Goal: Communication & Community: Answer question/provide support

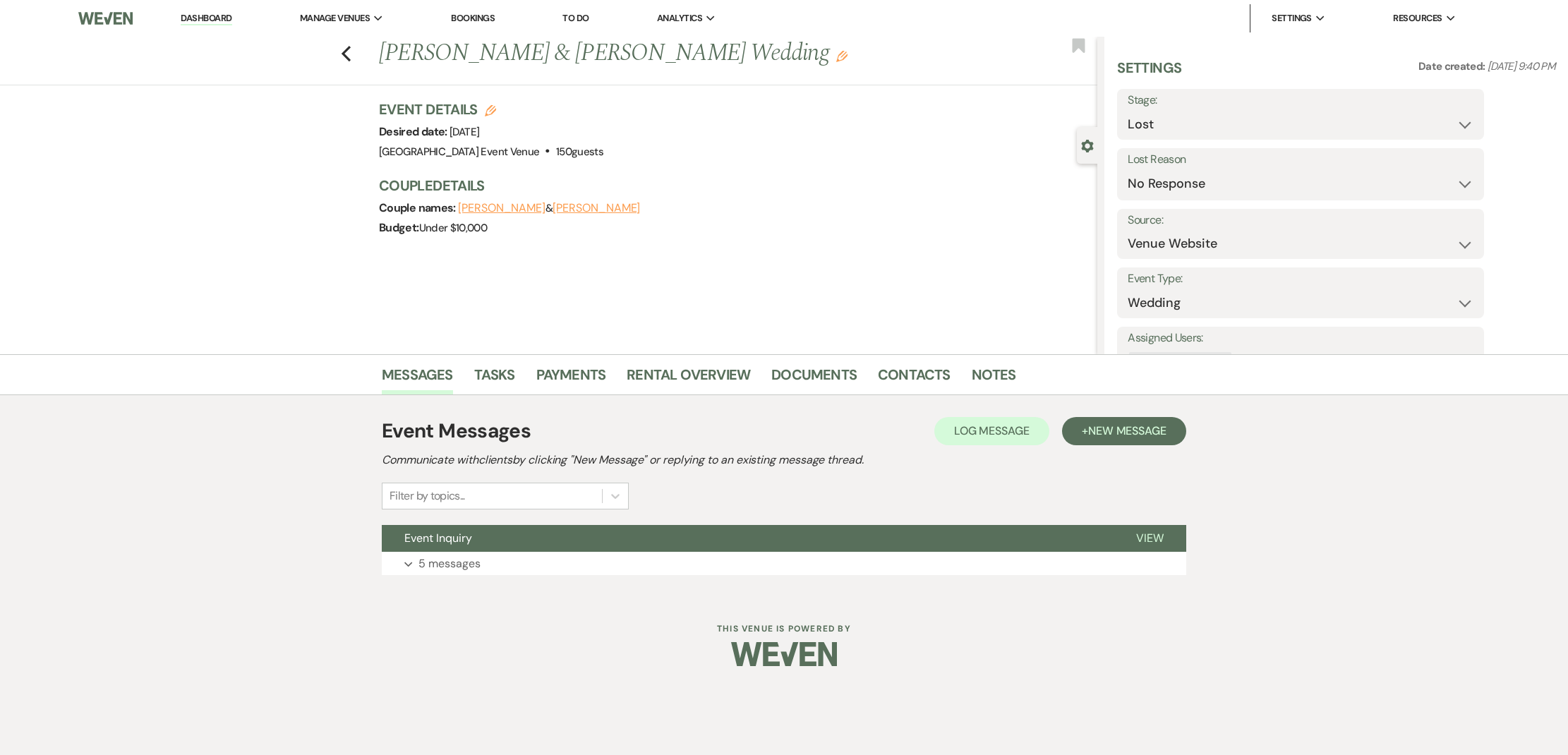
click at [484, 25] on li "Bookings" at bounding box center [473, 18] width 58 height 28
click at [490, 19] on link "Bookings" at bounding box center [473, 18] width 43 height 12
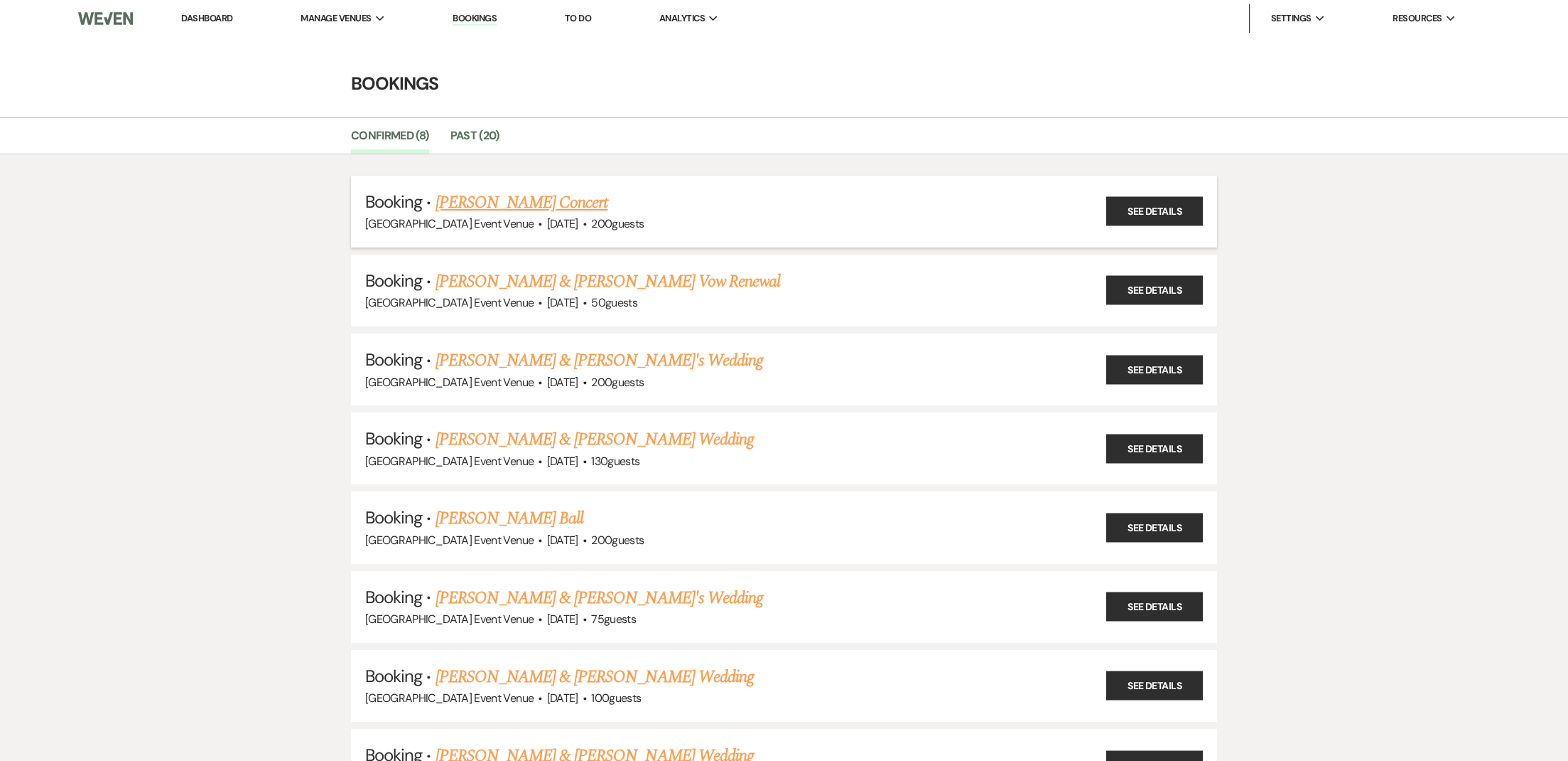
click at [570, 205] on link "[PERSON_NAME] Concert" at bounding box center [522, 202] width 173 height 26
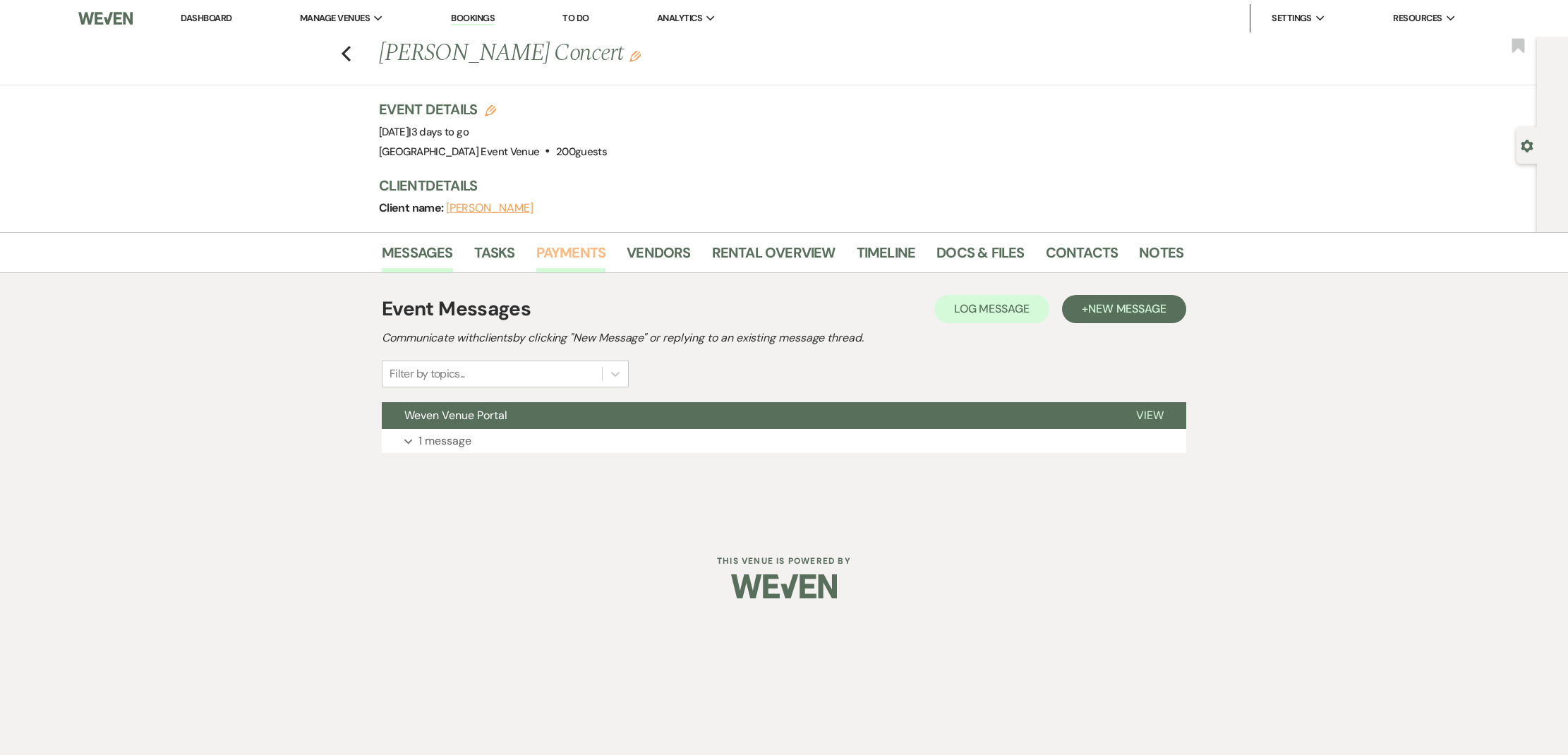
click at [569, 252] on link "Payments" at bounding box center [571, 256] width 70 height 31
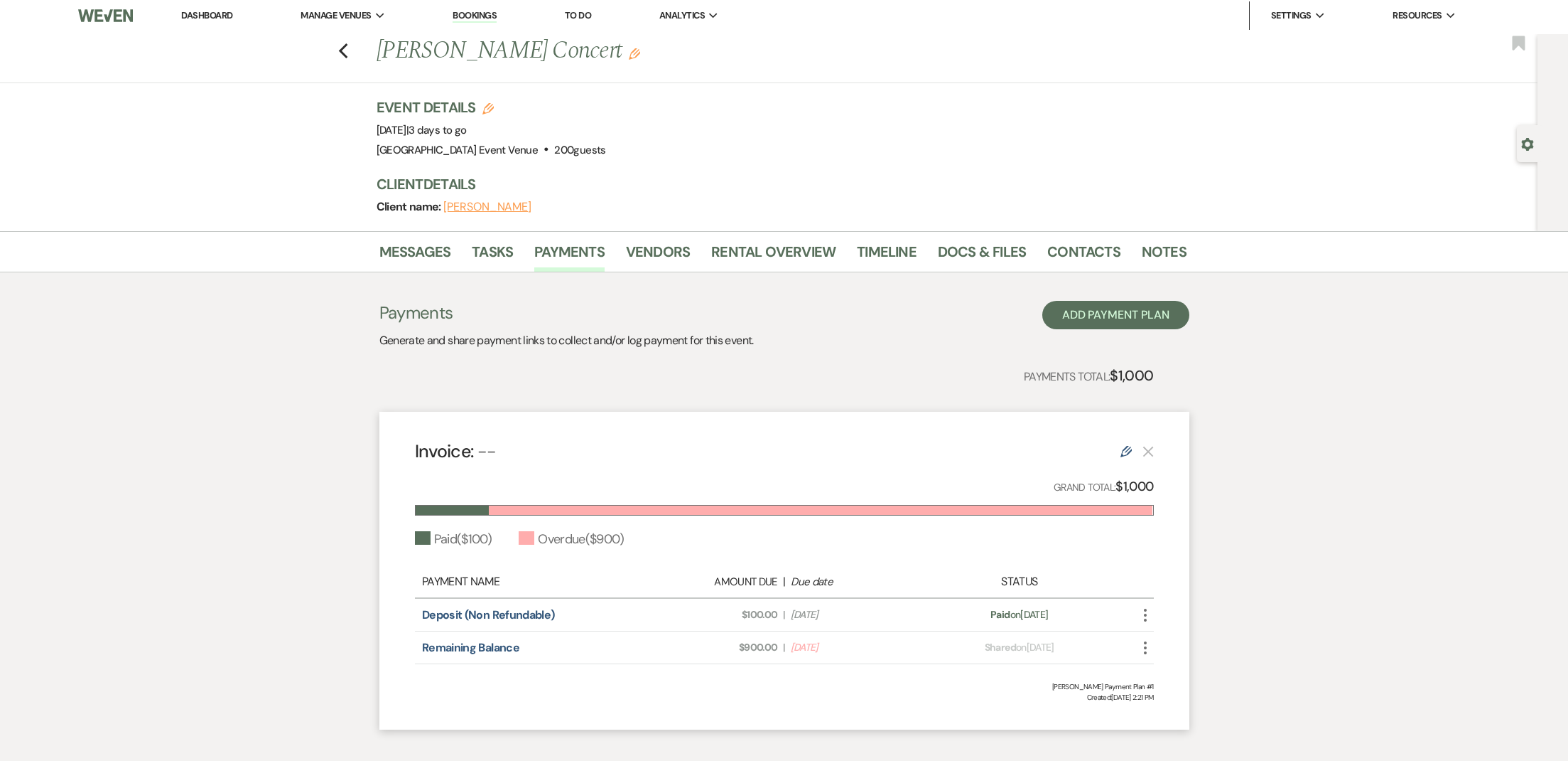
scroll to position [74, 0]
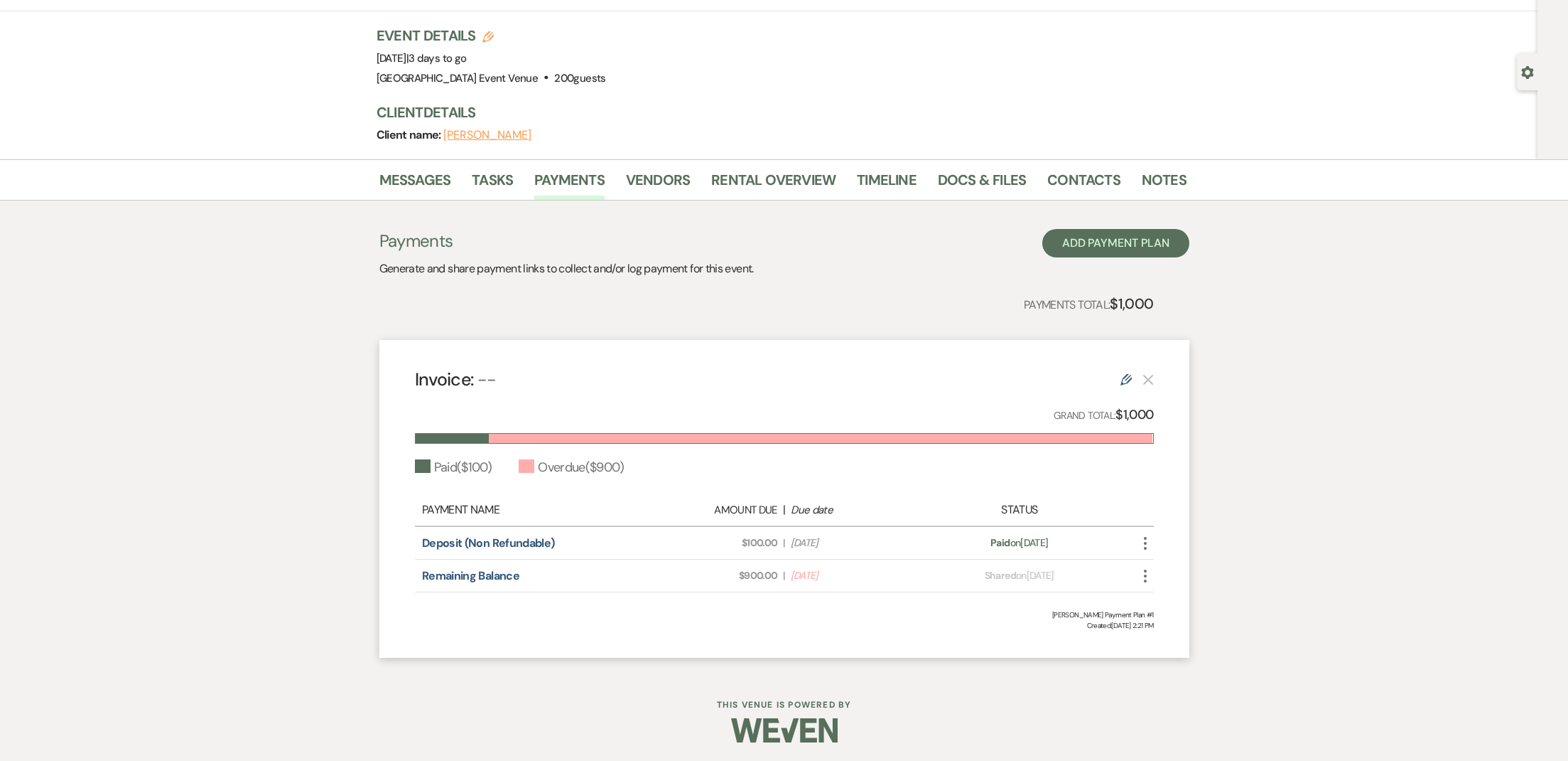
click at [1144, 573] on icon "More" at bounding box center [1145, 575] width 17 height 17
click at [1341, 502] on div "Messages Tasks Payments Vendors Rental Overview Timeline Docs & Files Contacts …" at bounding box center [784, 416] width 1568 height 513
drag, startPoint x: 1060, startPoint y: 174, endPoint x: 1060, endPoint y: 194, distance: 20.0
click at [1061, 174] on link "Contacts" at bounding box center [1084, 184] width 73 height 31
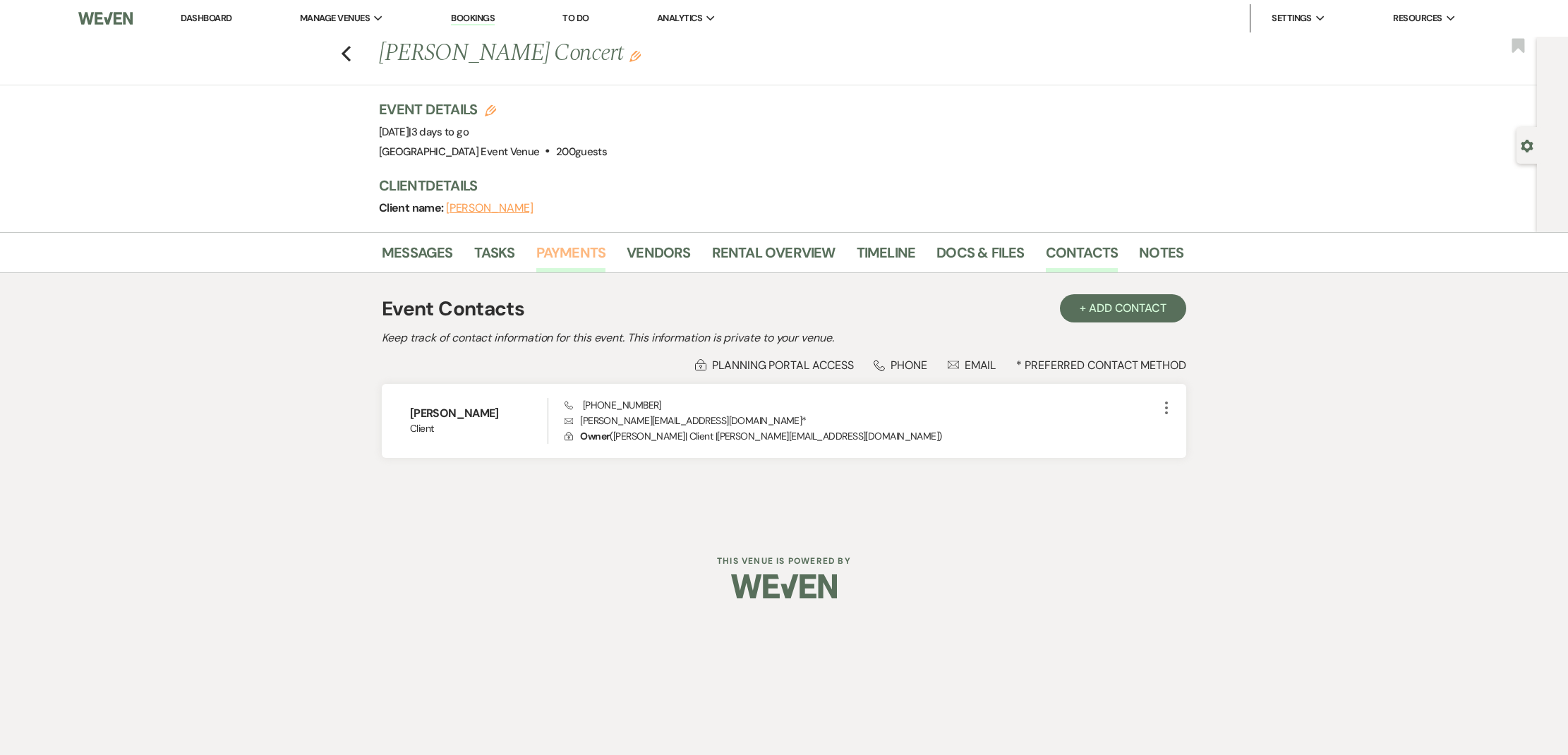
click at [539, 250] on link "Payments" at bounding box center [571, 256] width 70 height 31
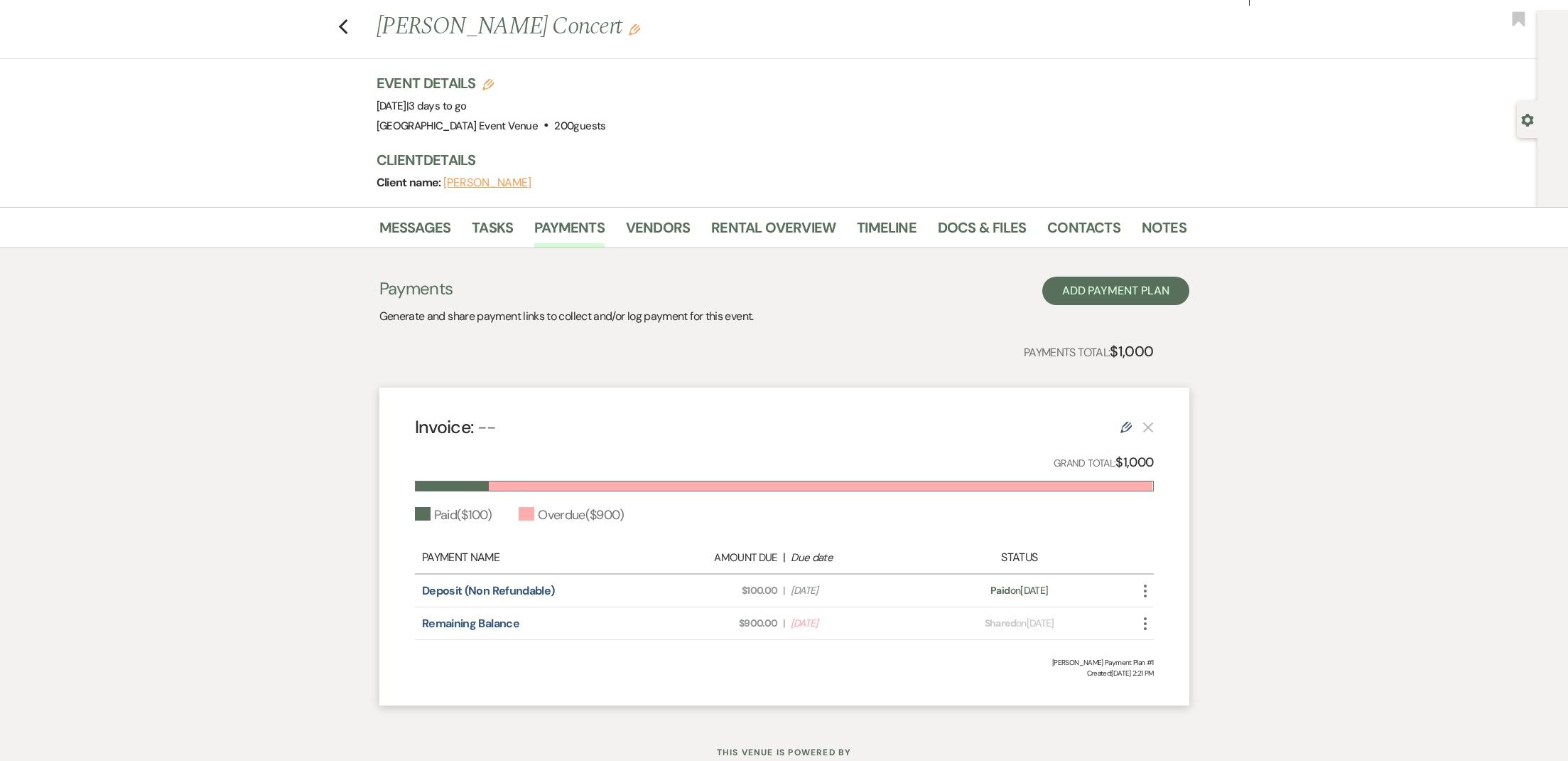
scroll to position [74, 0]
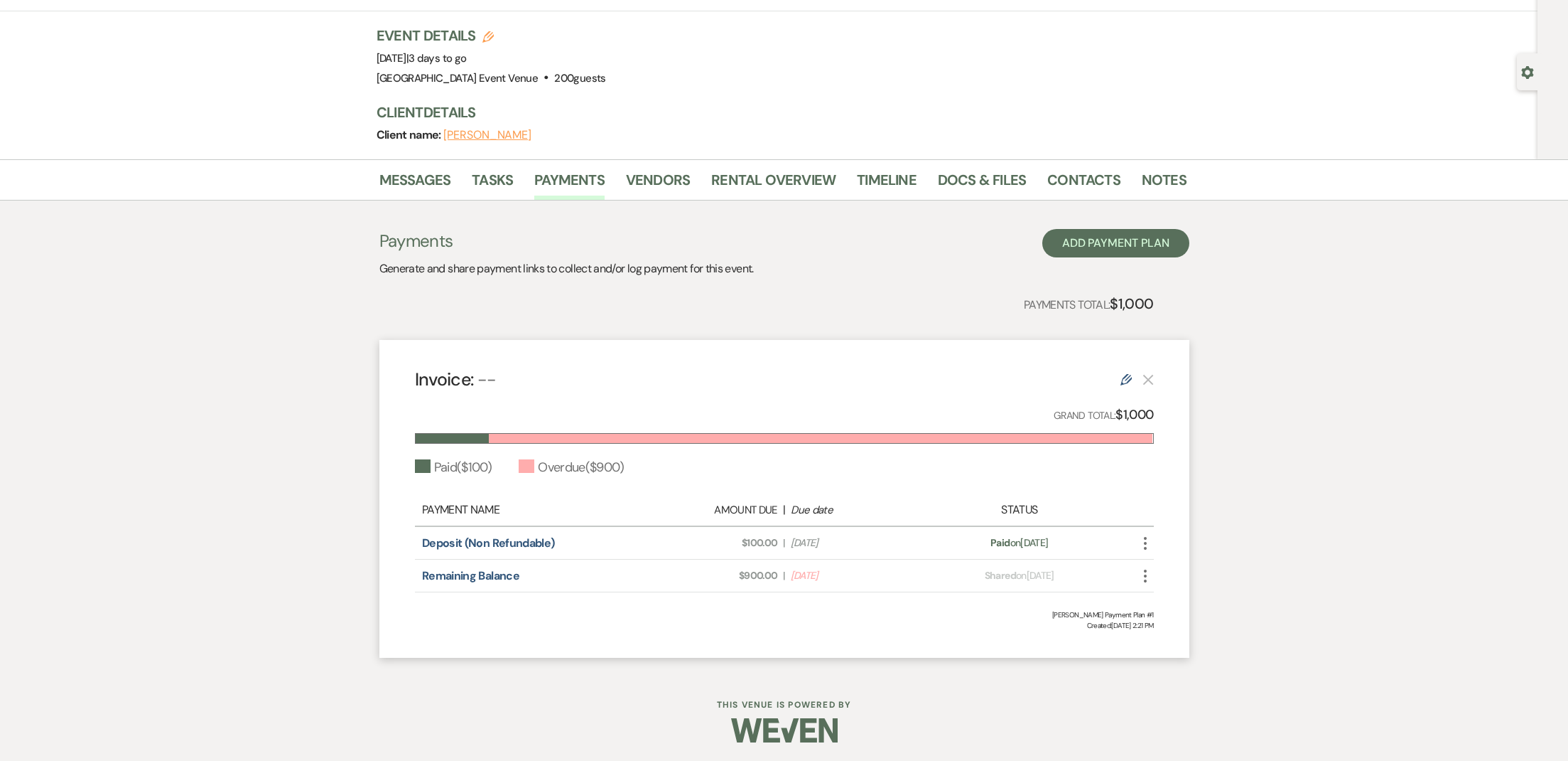
click at [1142, 581] on icon "More" at bounding box center [1145, 575] width 17 height 17
click at [1175, 603] on button "Attach File Attach to Message" at bounding box center [1208, 604] width 144 height 24
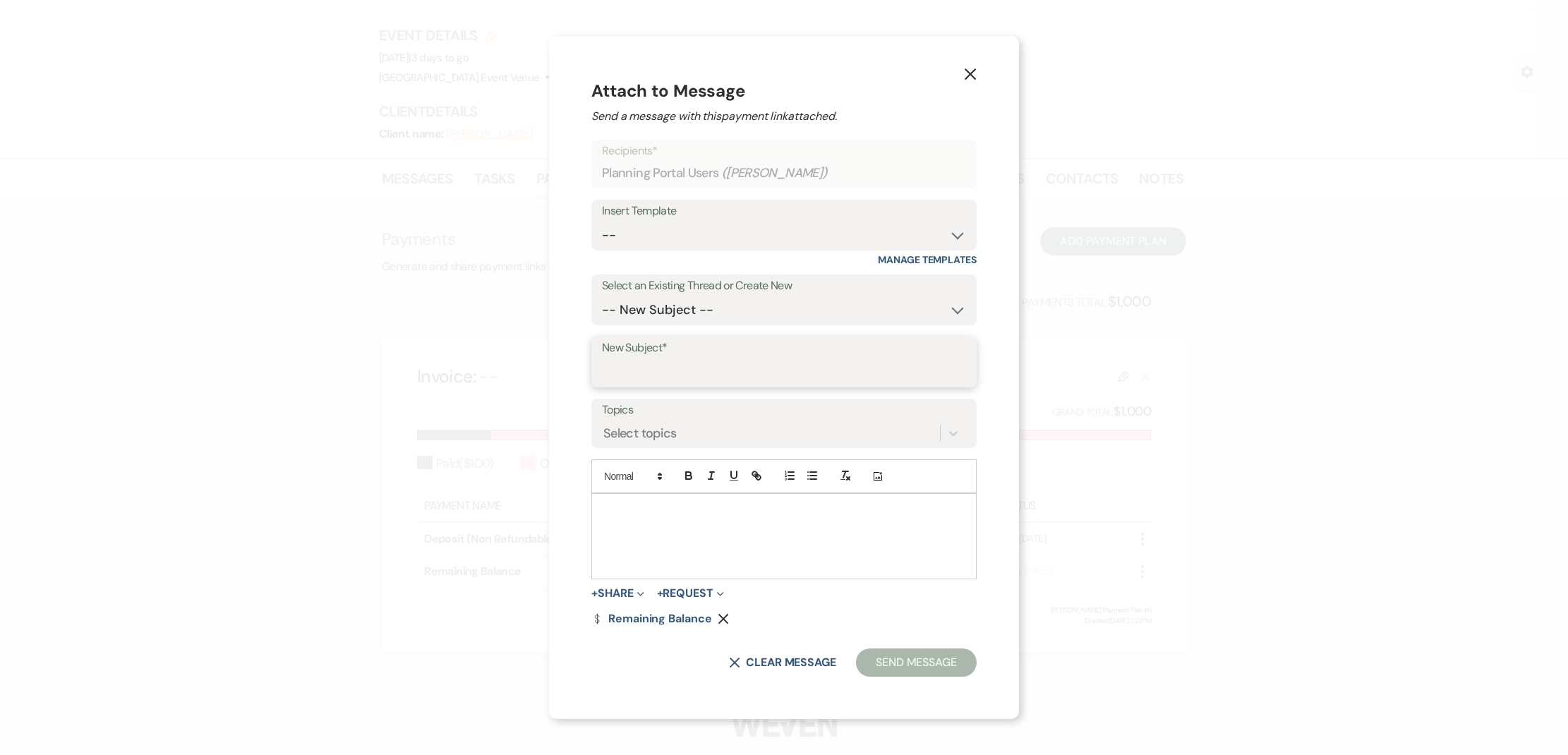
click at [821, 371] on input "New Subject*" at bounding box center [784, 372] width 364 height 28
type input "Payment due"
click at [699, 502] on p at bounding box center [784, 509] width 362 height 15
click at [941, 651] on button "Send Message" at bounding box center [916, 662] width 120 height 28
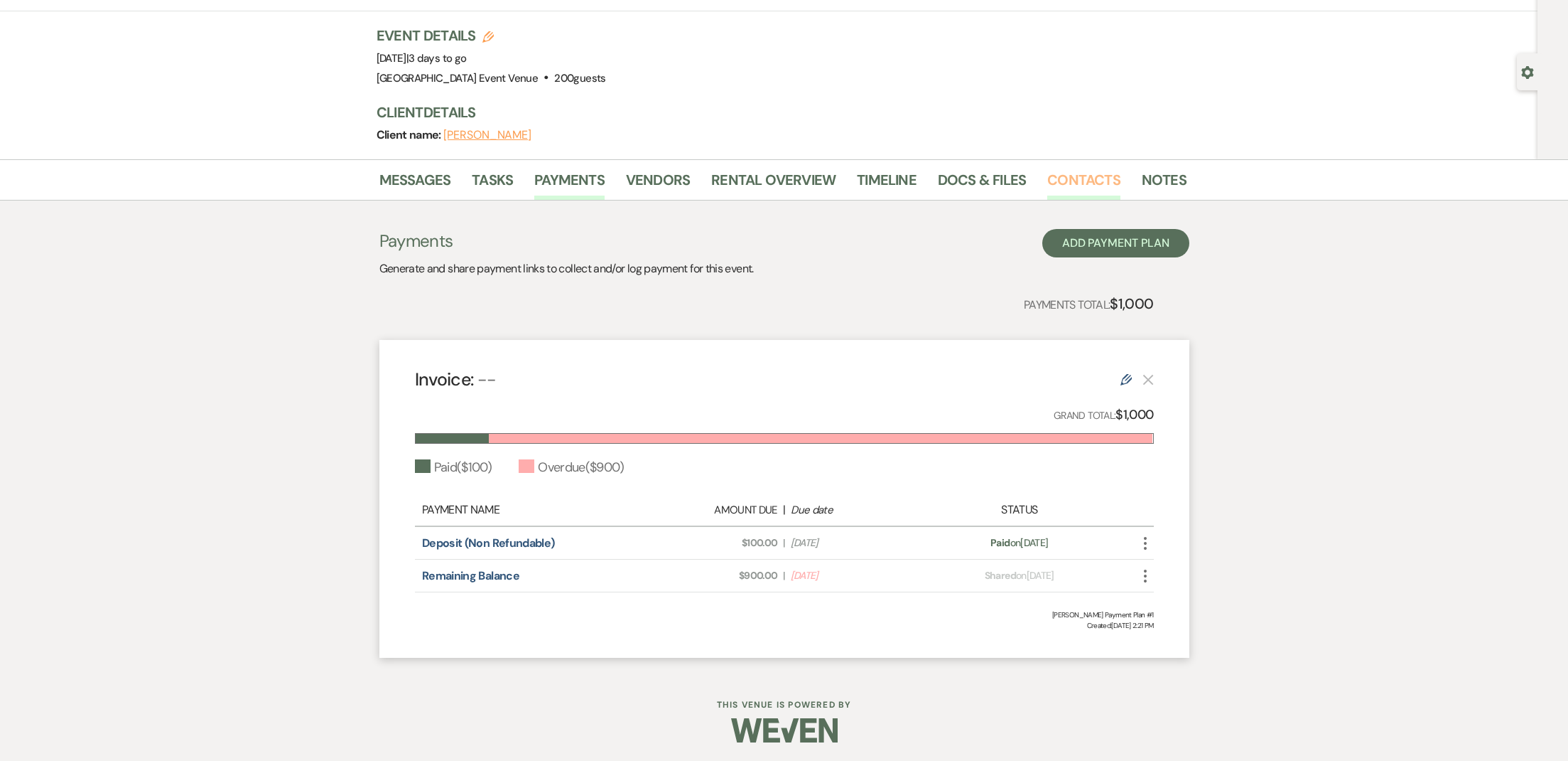
click at [1073, 182] on link "Contacts" at bounding box center [1084, 184] width 73 height 31
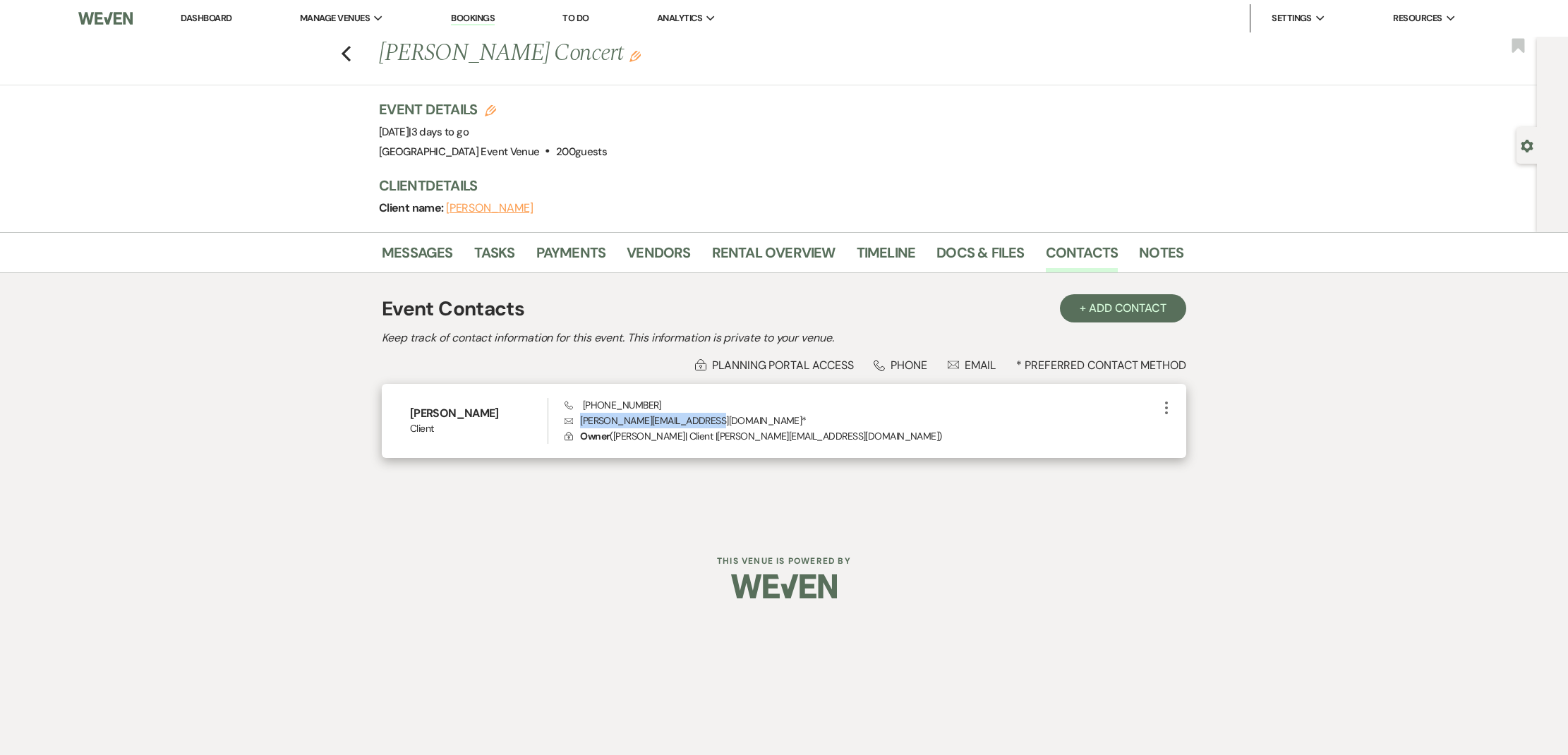
drag, startPoint x: 721, startPoint y: 419, endPoint x: 577, endPoint y: 420, distance: 144.0
click at [577, 420] on p "Envelope [PERSON_NAME][EMAIL_ADDRESS][DOMAIN_NAME] *" at bounding box center [861, 420] width 594 height 15
copy p "Envelope [PERSON_NAME][EMAIL_ADDRESS][DOMAIN_NAME]"
click at [705, 432] on p "Lock Owner ( [PERSON_NAME] | Client | [PERSON_NAME][EMAIL_ADDRESS][DOMAIN_NAME]…" at bounding box center [861, 435] width 594 height 15
click at [721, 417] on p "Envelope [PERSON_NAME][EMAIL_ADDRESS][DOMAIN_NAME] *" at bounding box center [861, 420] width 594 height 15
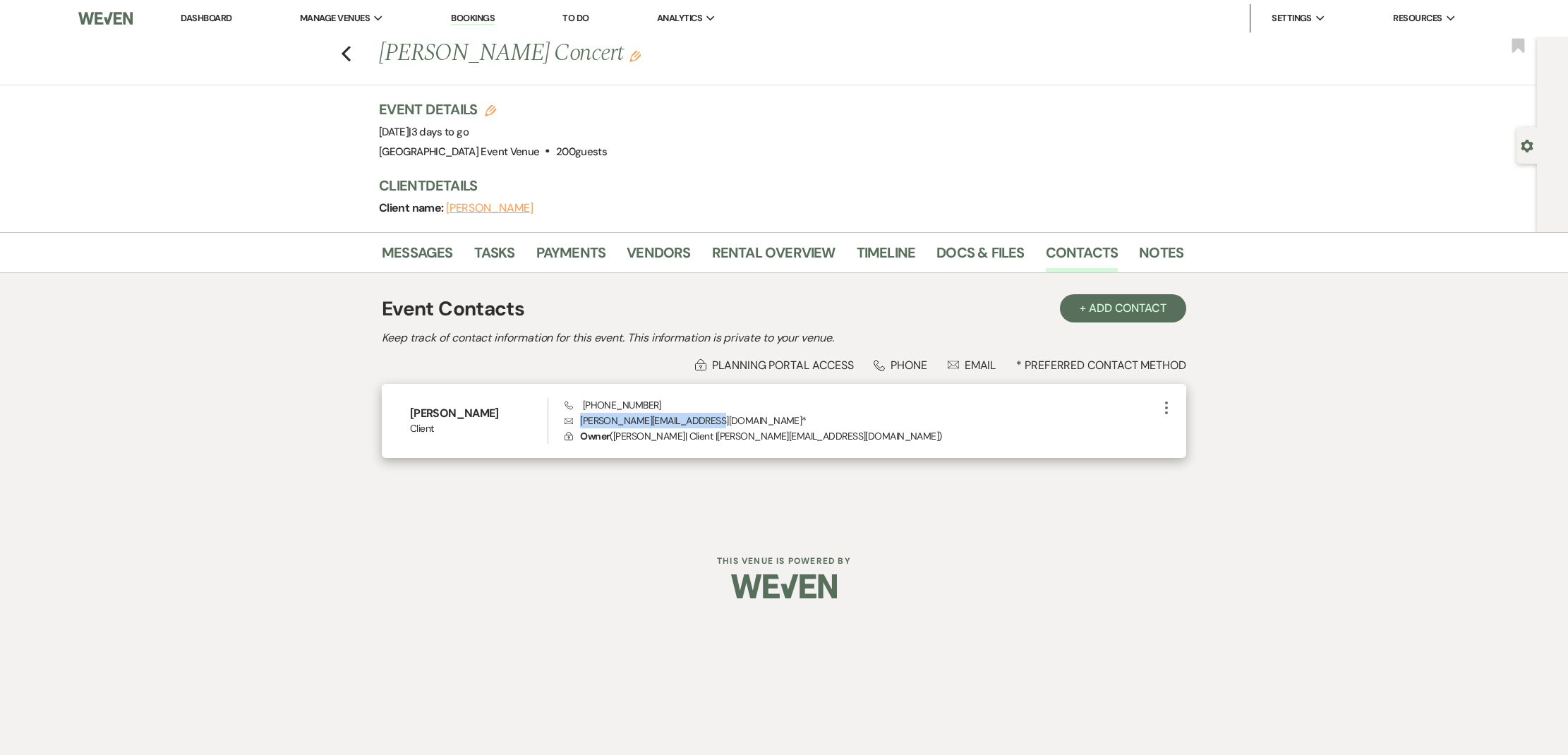
drag, startPoint x: 722, startPoint y: 420, endPoint x: 578, endPoint y: 422, distance: 144.0
click at [578, 422] on p "Envelope [PERSON_NAME][EMAIL_ADDRESS][DOMAIN_NAME] *" at bounding box center [861, 420] width 594 height 15
copy p "Envelope [PERSON_NAME][EMAIL_ADDRESS][DOMAIN_NAME]"
